Goal: Information Seeking & Learning: Learn about a topic

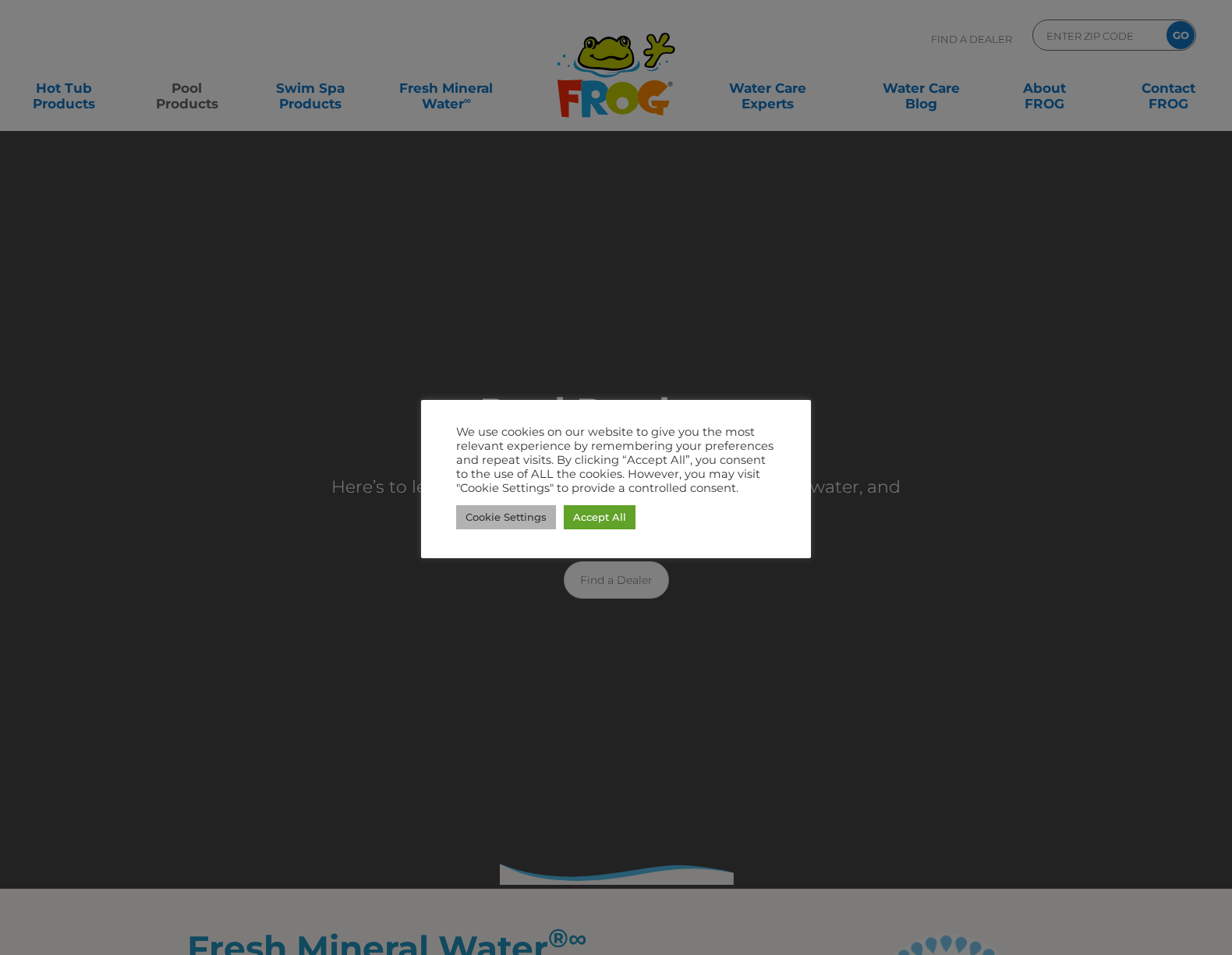
click at [538, 521] on link "Cookie Settings" at bounding box center [506, 517] width 100 height 24
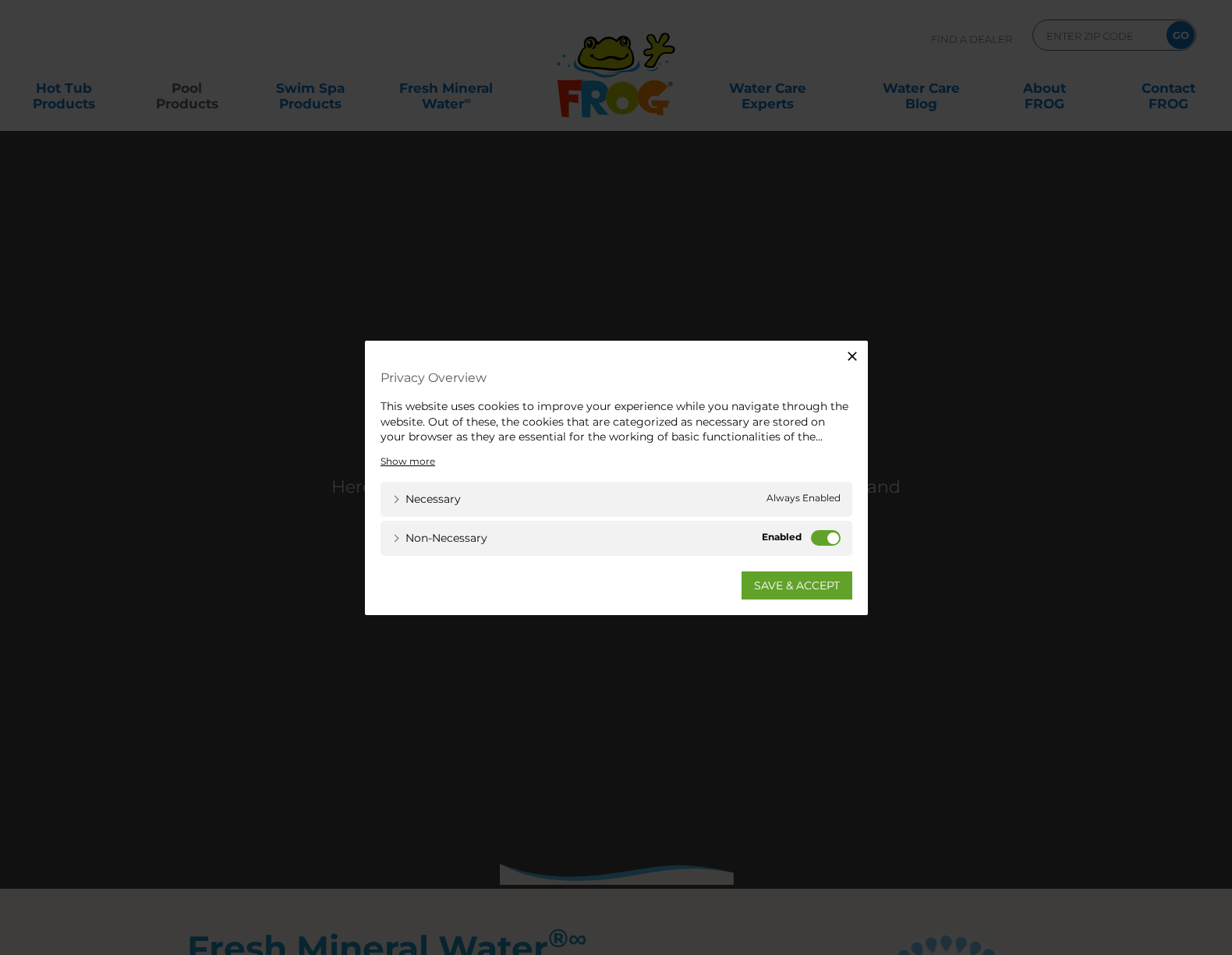
click at [826, 497] on span "Always Enabled" at bounding box center [803, 498] width 74 height 16
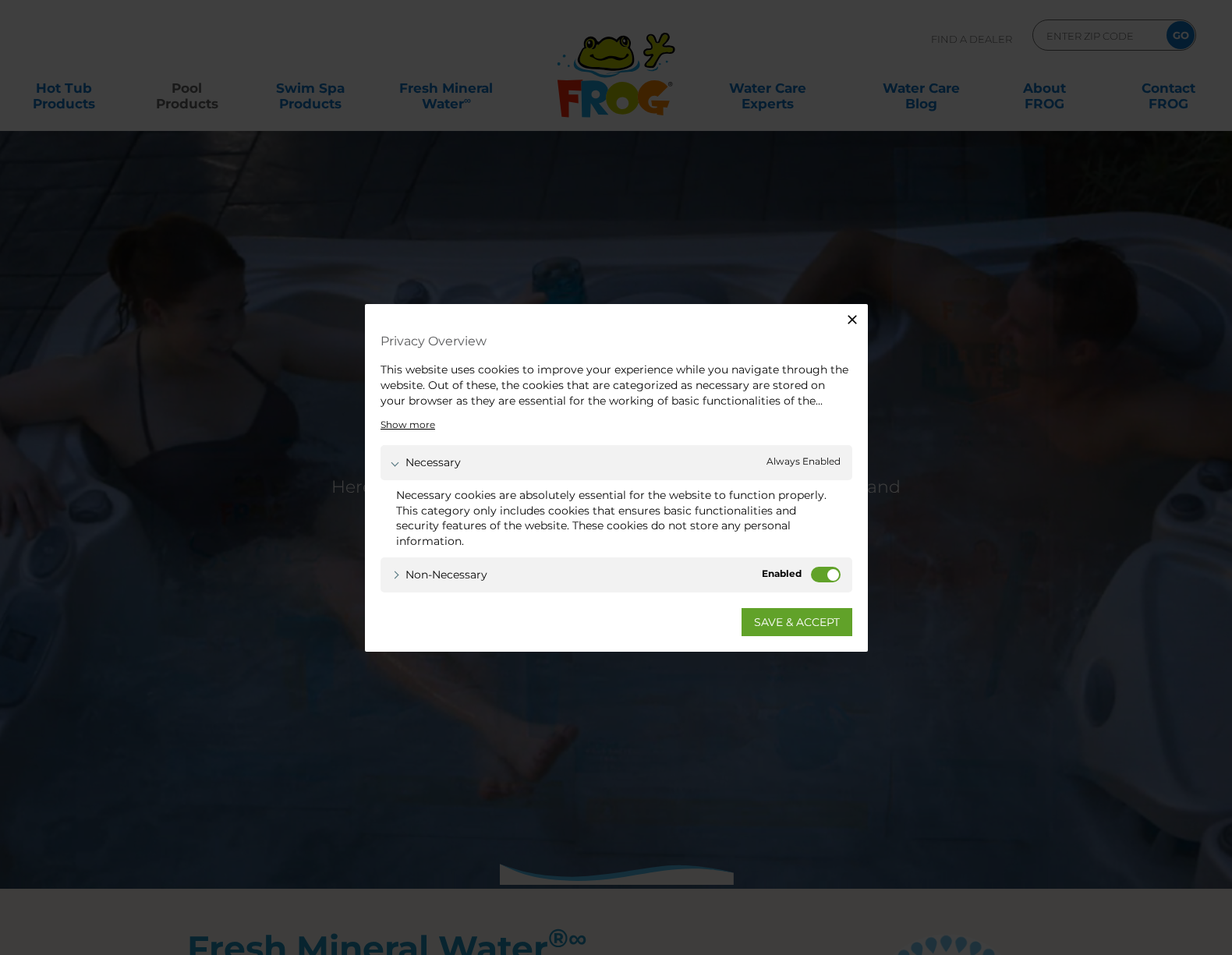
click at [818, 571] on label "Non-necessary" at bounding box center [826, 574] width 30 height 16
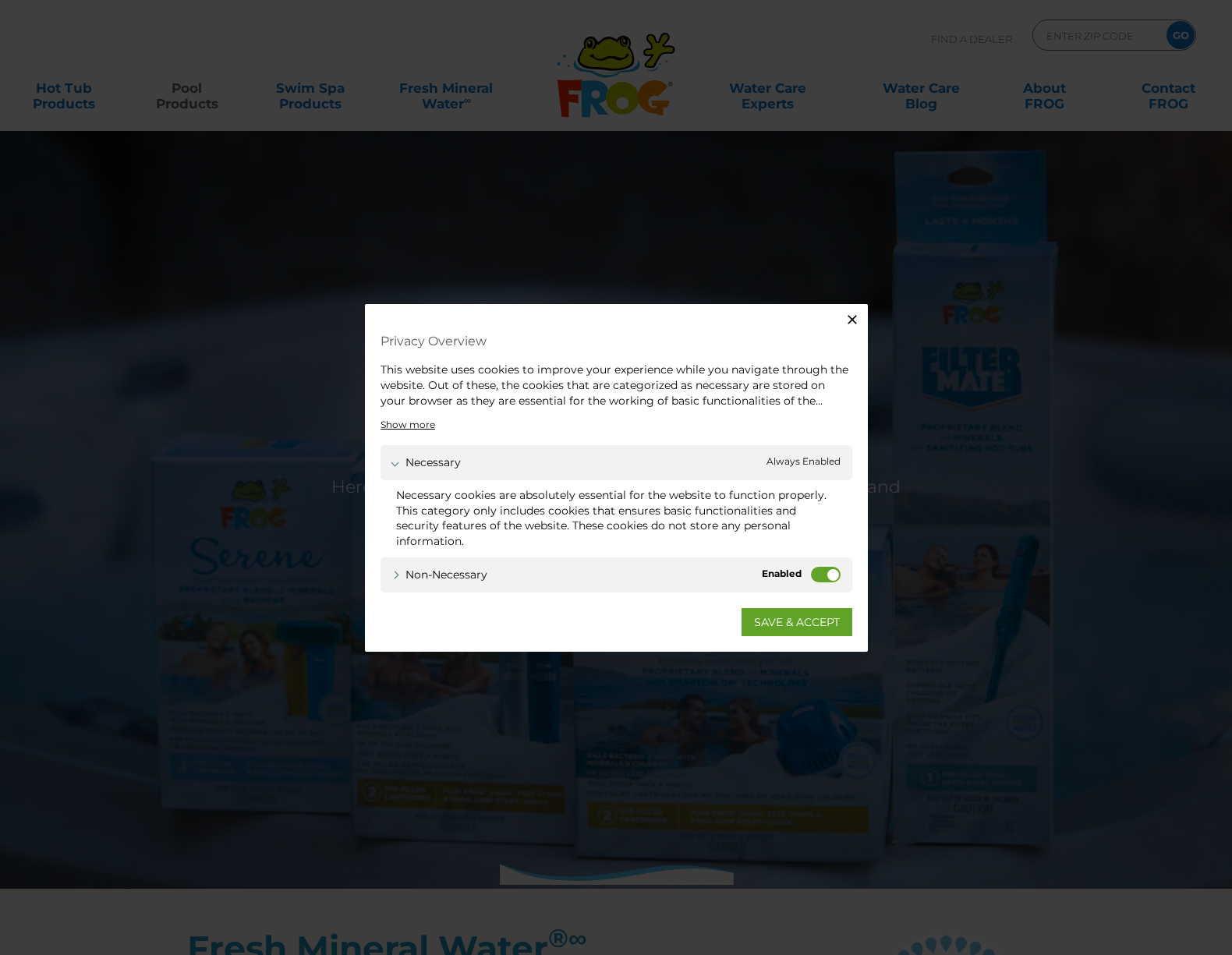
click at [0, 0] on input "Non-necessary" at bounding box center [0, 0] width 0 height 0
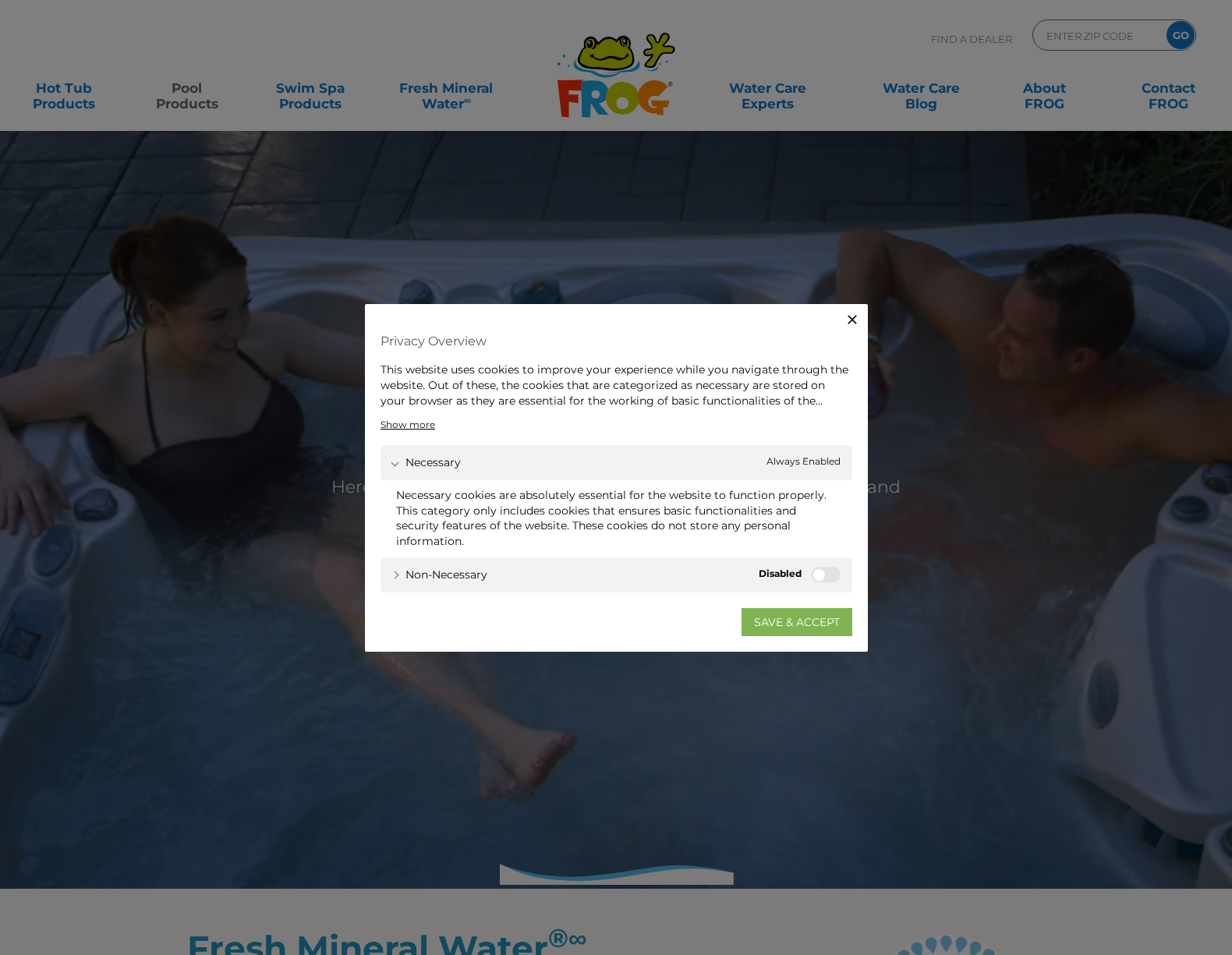
click at [787, 614] on link "SAVE & ACCEPT" at bounding box center [796, 621] width 111 height 28
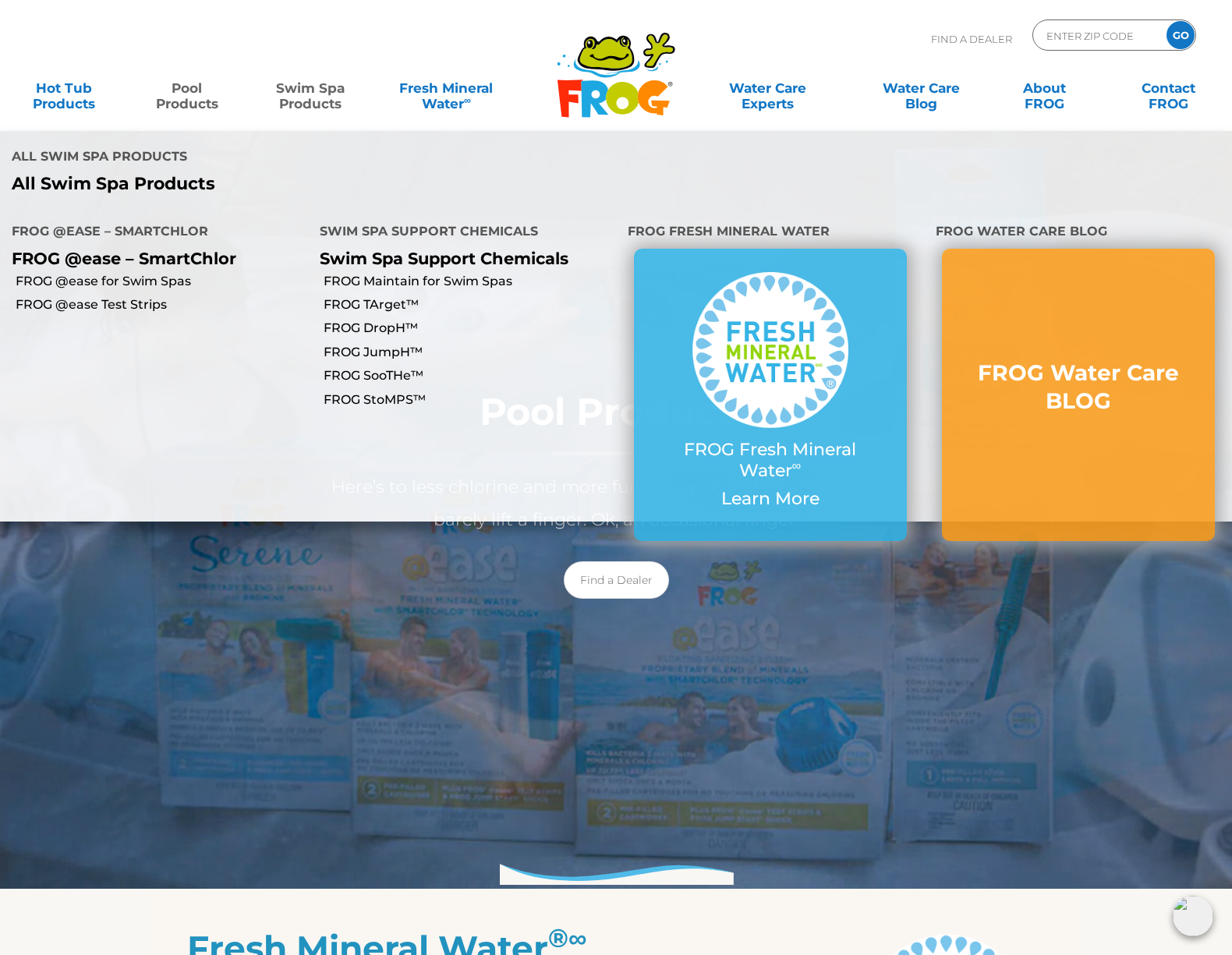
click at [313, 100] on link "Swim Spa Products" at bounding box center [311, 87] width 96 height 31
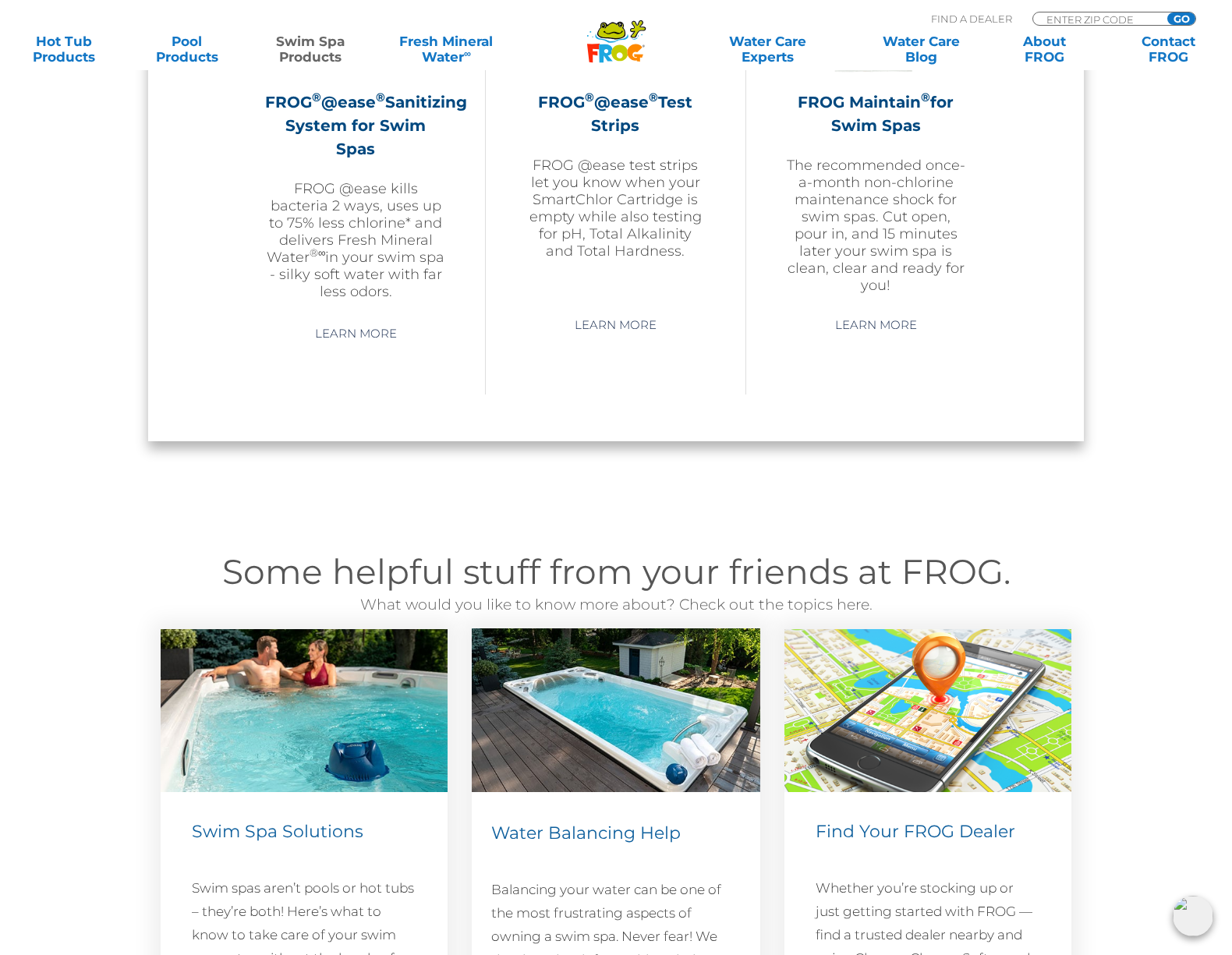
scroll to position [1612, 0]
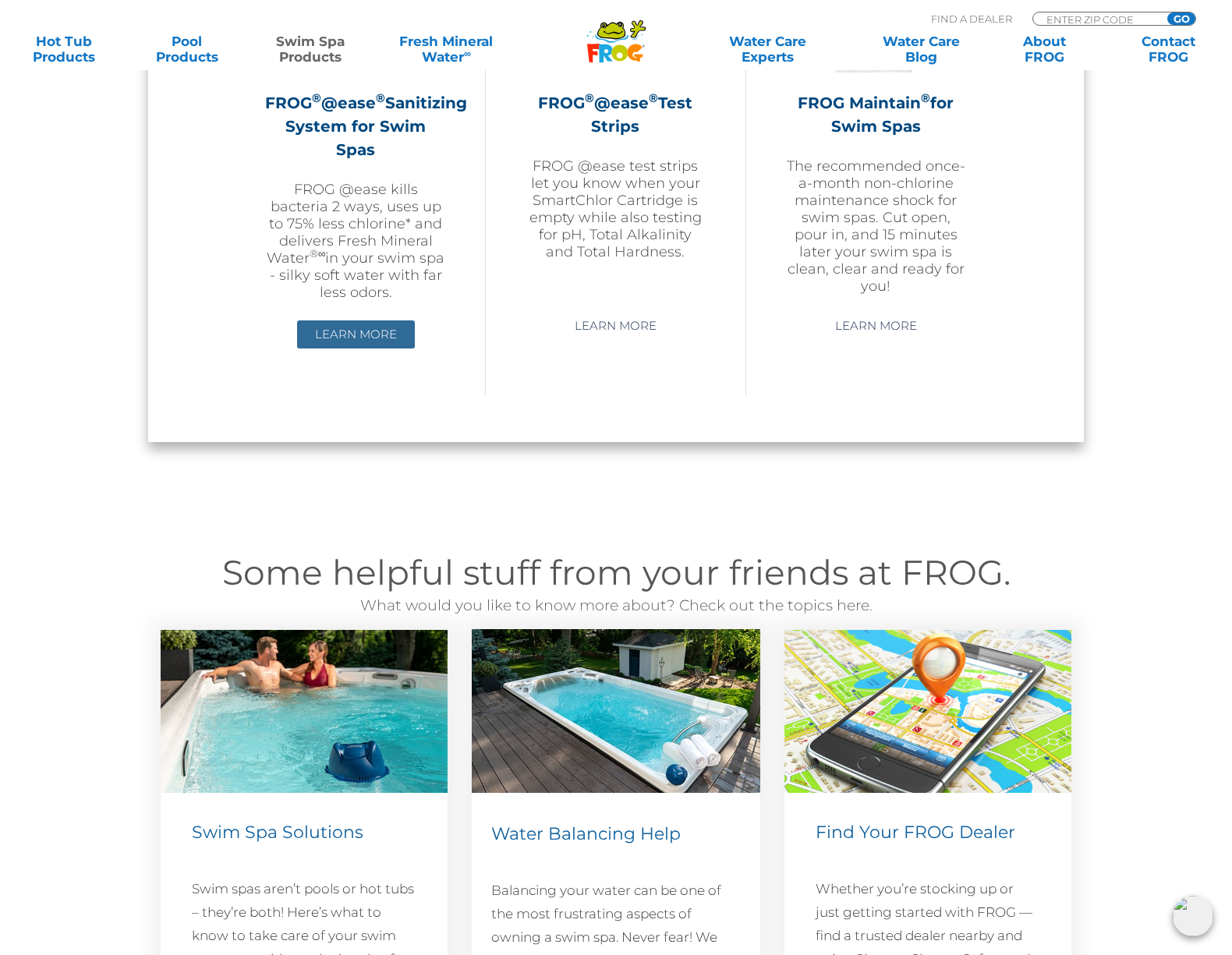
click at [355, 334] on link "Learn More" at bounding box center [356, 334] width 118 height 28
